Goal: Information Seeking & Learning: Learn about a topic

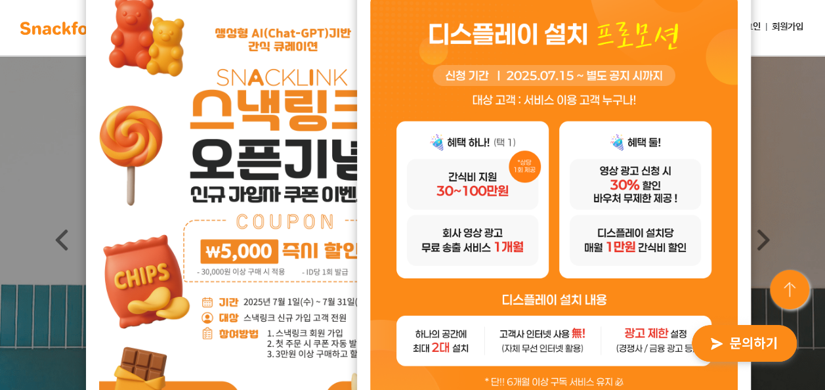
click at [646, 95] on img at bounding box center [553, 211] width 367 height 433
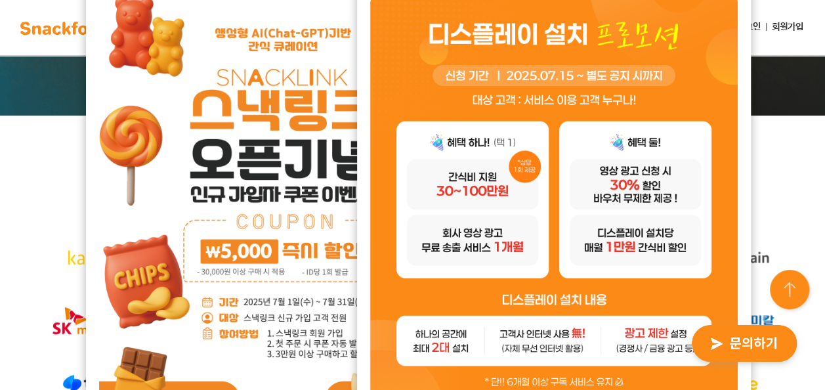
scroll to position [328, 0]
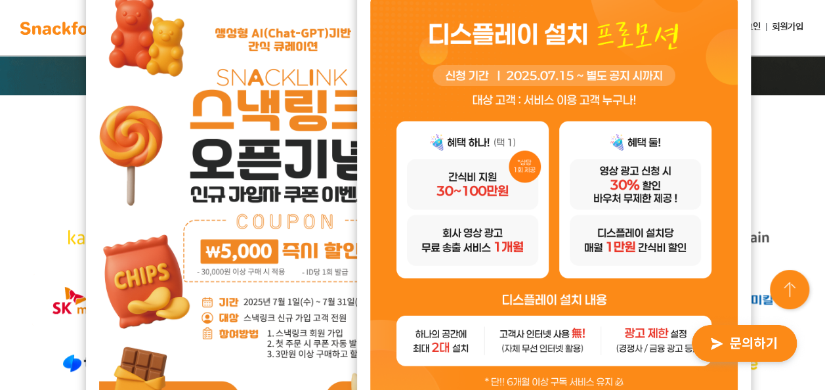
click at [30, 213] on div at bounding box center [91, 236] width 129 height 63
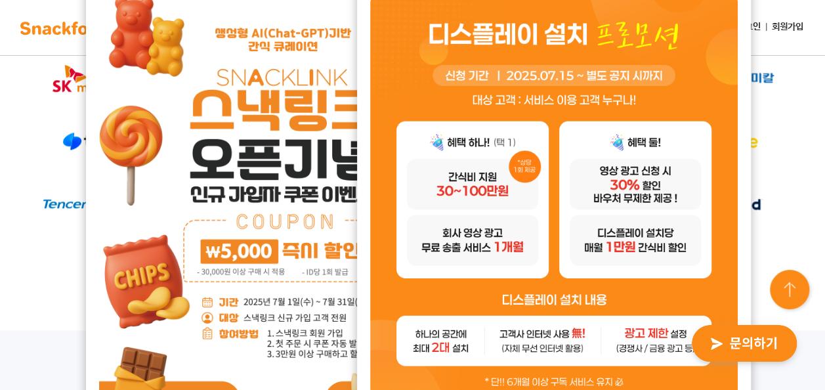
scroll to position [656, 0]
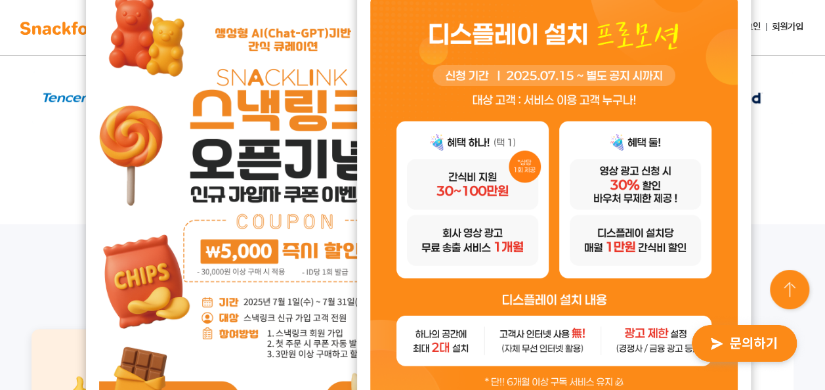
drag, startPoint x: 432, startPoint y: 46, endPoint x: 407, endPoint y: 80, distance: 42.3
click at [407, 80] on img at bounding box center [553, 211] width 367 height 433
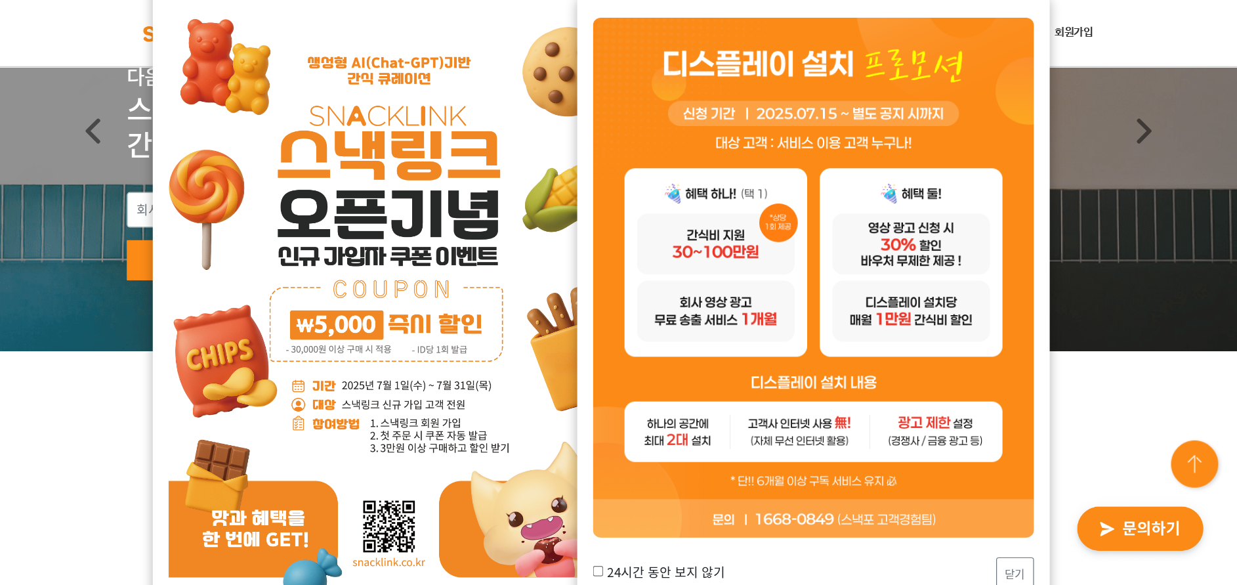
scroll to position [131, 0]
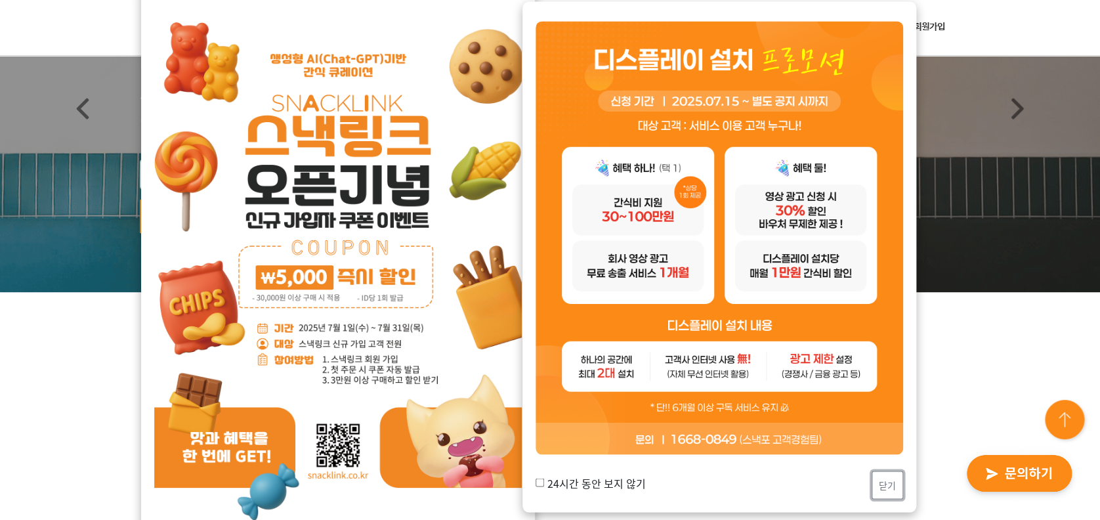
drag, startPoint x: 889, startPoint y: 489, endPoint x: 854, endPoint y: 493, distance: 35.7
click at [824, 389] on button "닫기" at bounding box center [886, 485] width 31 height 28
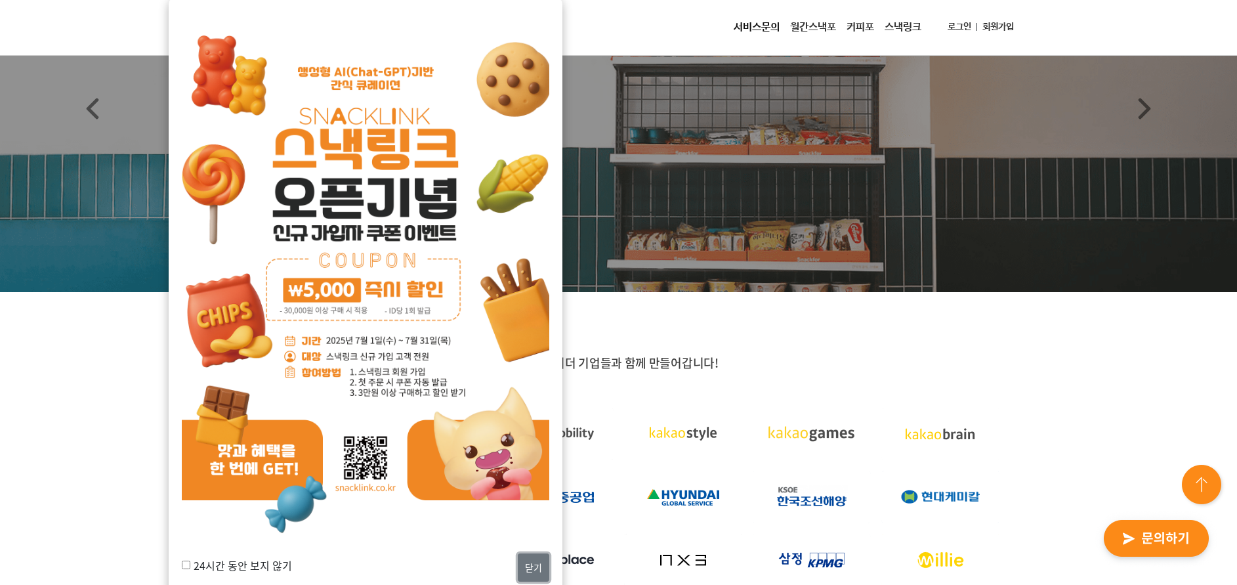
click at [537, 389] on button "닫기" at bounding box center [533, 567] width 31 height 28
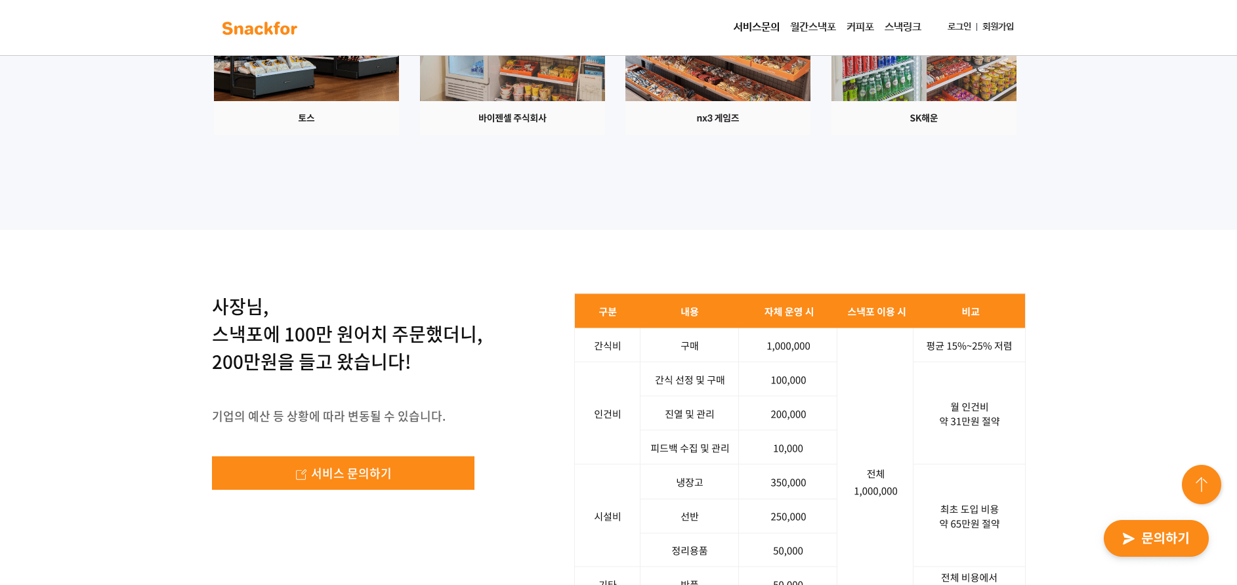
scroll to position [1968, 0]
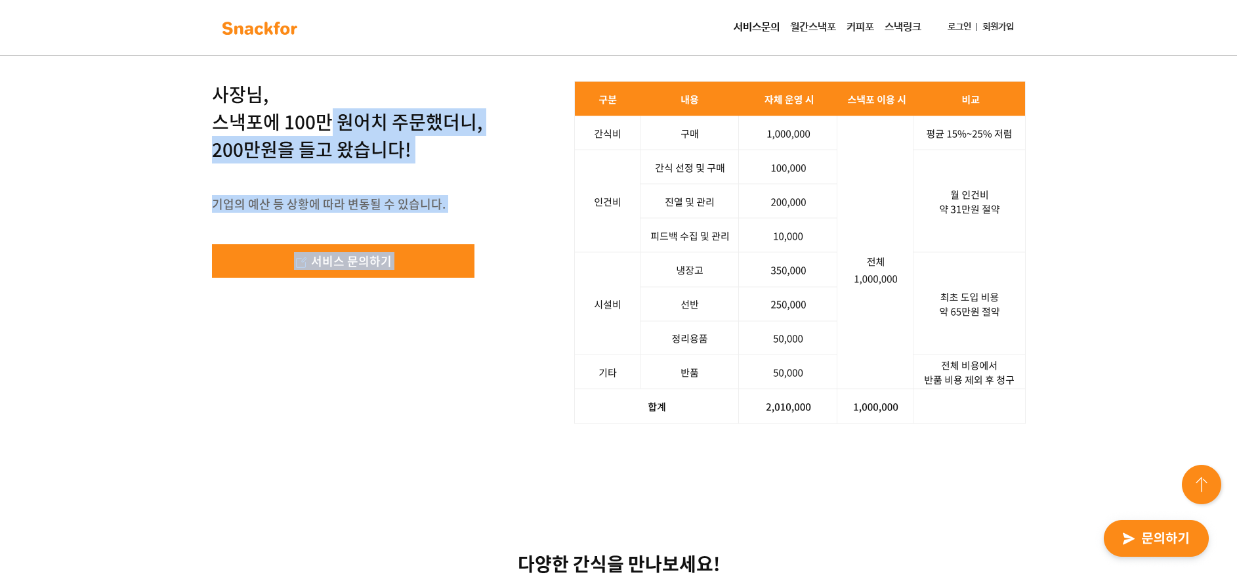
drag, startPoint x: 237, startPoint y: 314, endPoint x: 492, endPoint y: 314, distance: 255.2
click at [492, 314] on div "사장님, 스낵포에 100만 원어치 주문했더니, 200만원을 들고 왔습니다! 기업의 예산 등 상황에 따라 변동될 수 있습니다. 서비스 문의하기 …" at bounding box center [619, 252] width 814 height 343
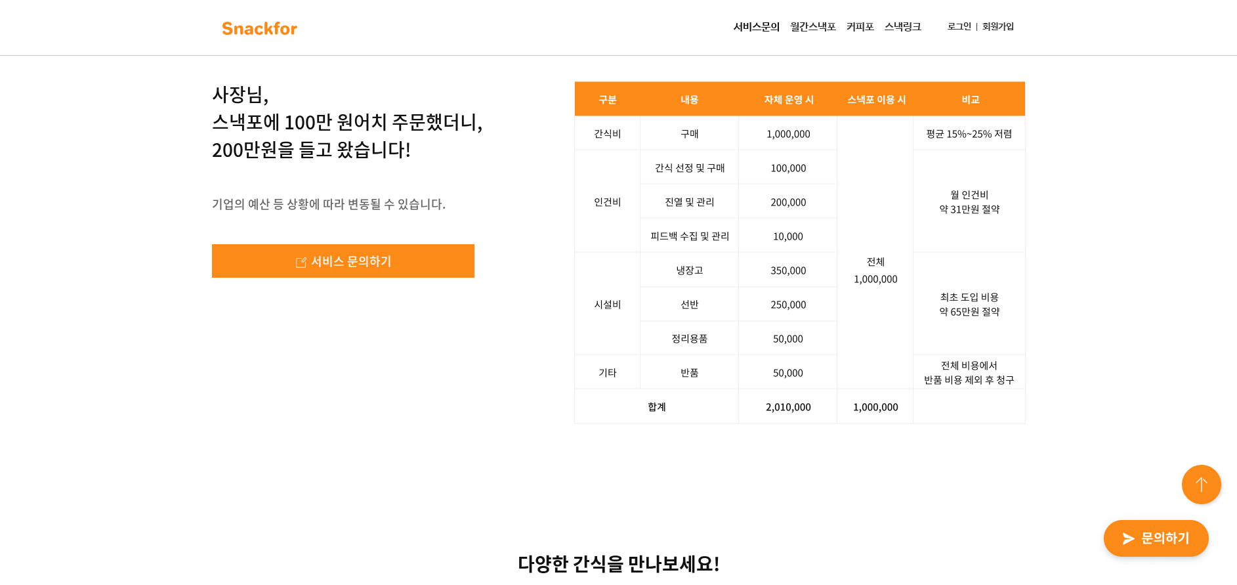
drag, startPoint x: 492, startPoint y: 314, endPoint x: 398, endPoint y: 250, distance: 113.9
click at [395, 250] on div "사장님, 스낵포에 100만 원어치 주문했더니, 200만원을 들고 왔습니다! 기업의 예산 등 상황에 따라 변동될 수 있습니다. 서비스 문의하기 …" at bounding box center [618, 252] width 1237 height 469
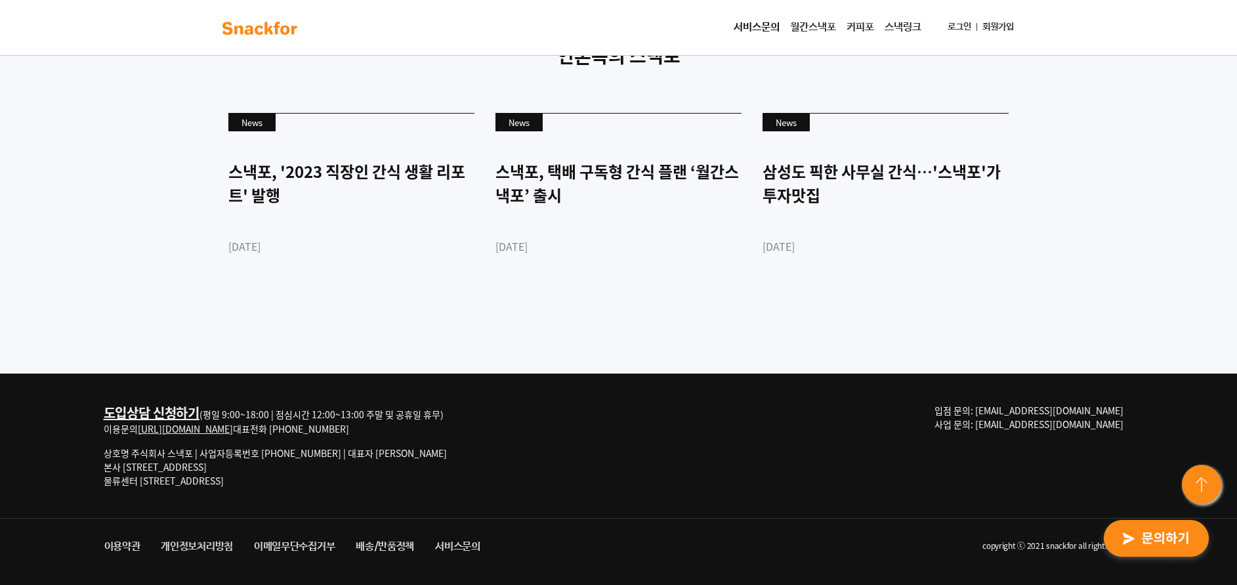
scroll to position [3597, 0]
drag, startPoint x: 123, startPoint y: 465, endPoint x: 316, endPoint y: 461, distance: 192.9
click at [316, 389] on p "상호명 주식회사 스낵포 | 사업자등록번호 [PHONE_NUMBER] | 대표자 [PERSON_NAME] 본사 [STREET_ADDRESS] 물…" at bounding box center [275, 466] width 343 height 41
drag, startPoint x: 316, startPoint y: 461, endPoint x: 570, endPoint y: 413, distance: 258.4
click at [513, 389] on div "도입상담 신청하기 (평일 9:00~18:00 | 점심시간 12:00~13:00 주말 및 공휴일 휴무) 이용문의 [URL][DOMAIN_NAME…" at bounding box center [619, 445] width 1050 height 144
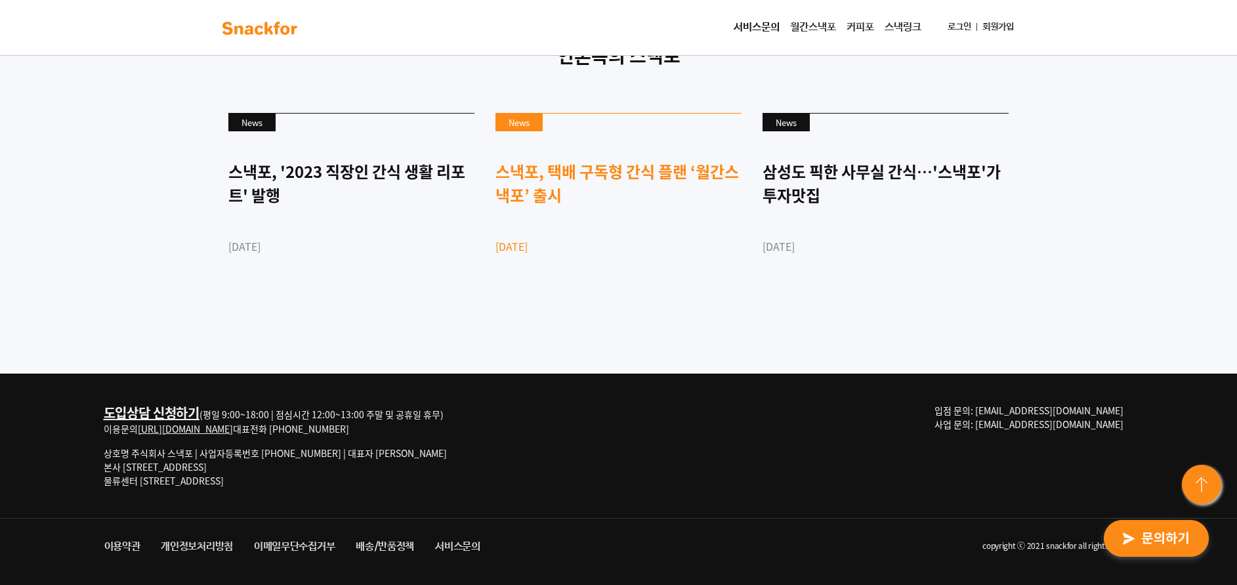
click at [648, 284] on link "News 스낵포, 택배 구독형 간식 플랜 ‘월간스낵포’ 출시 [DATE]" at bounding box center [618, 206] width 246 height 187
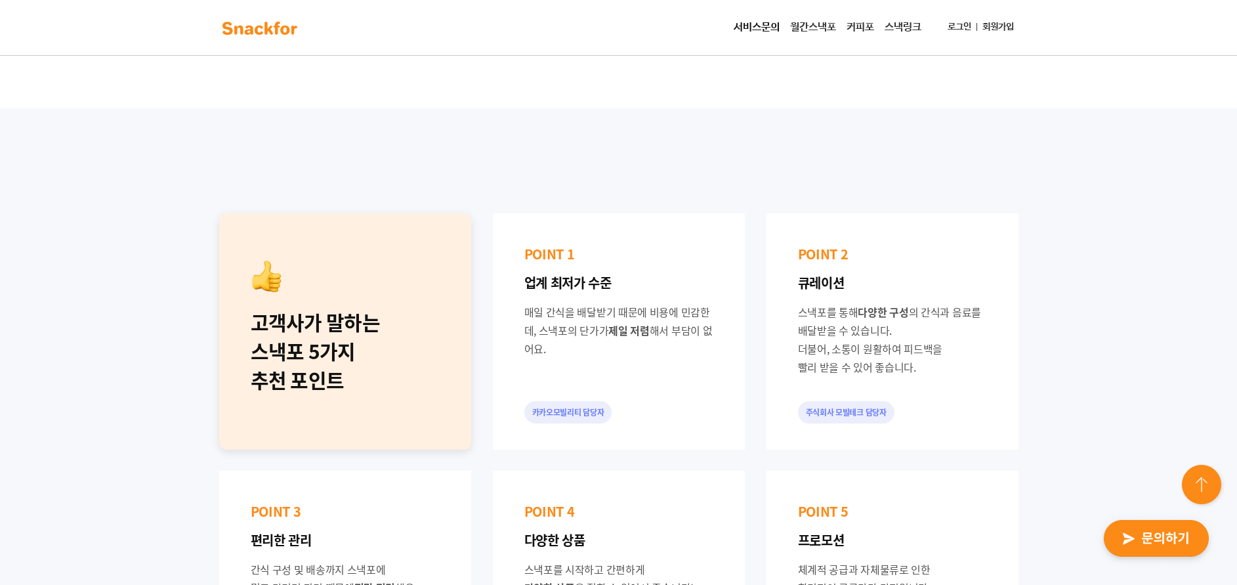
scroll to position [644, 0]
